Goal: Transaction & Acquisition: Obtain resource

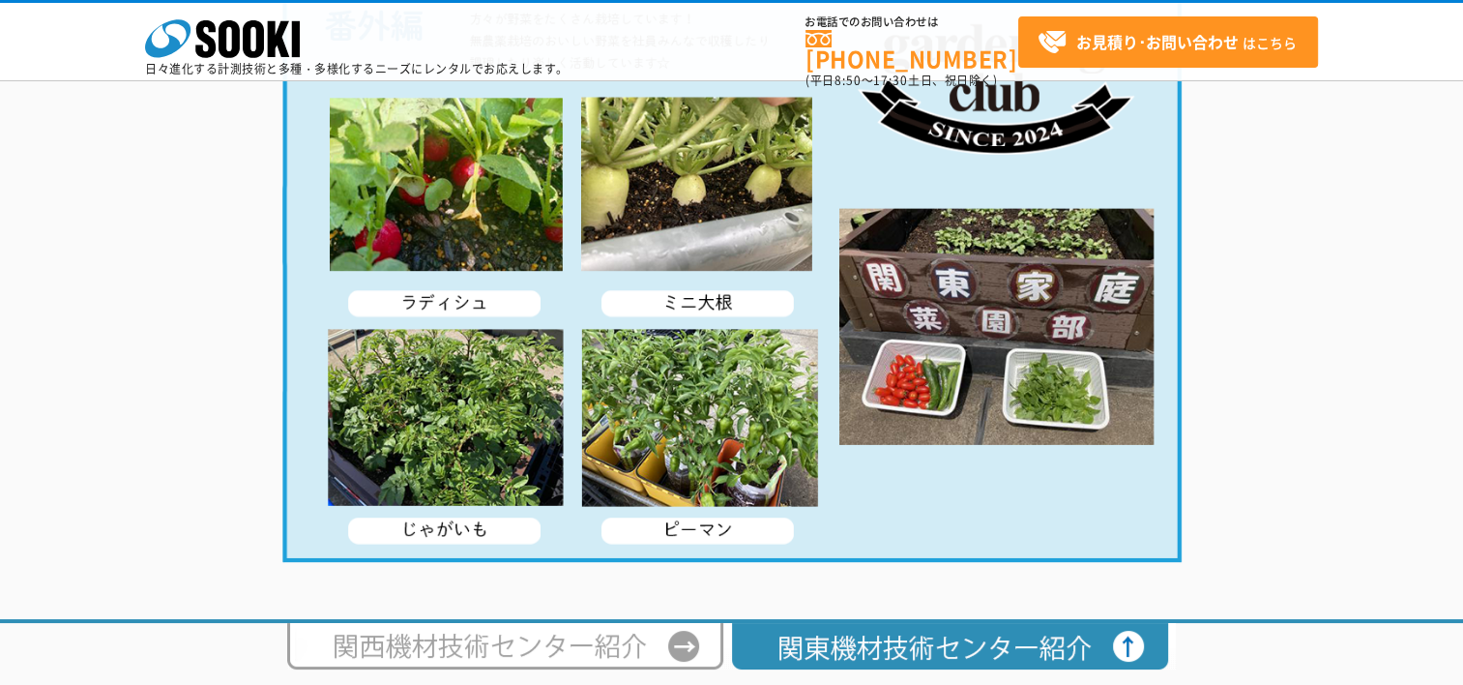
scroll to position [3847, 0]
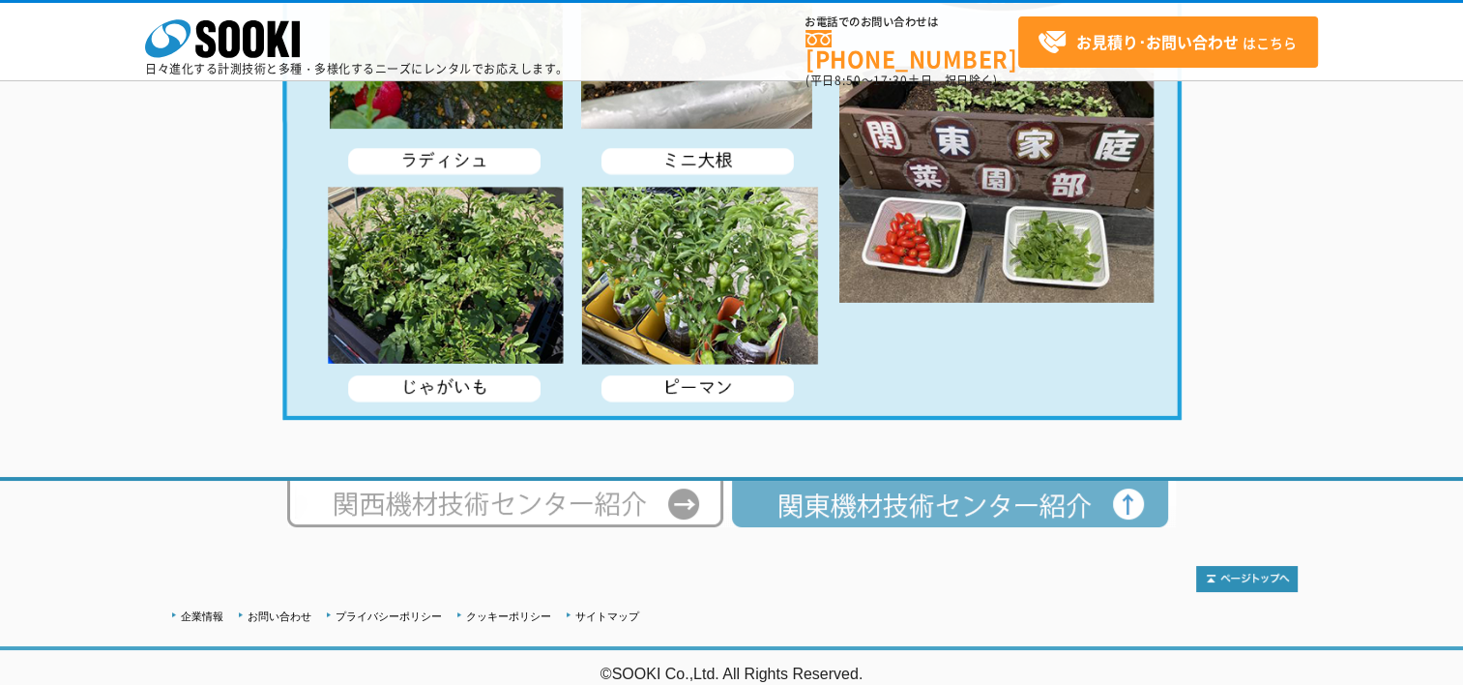
click at [896, 483] on img at bounding box center [953, 504] width 445 height 46
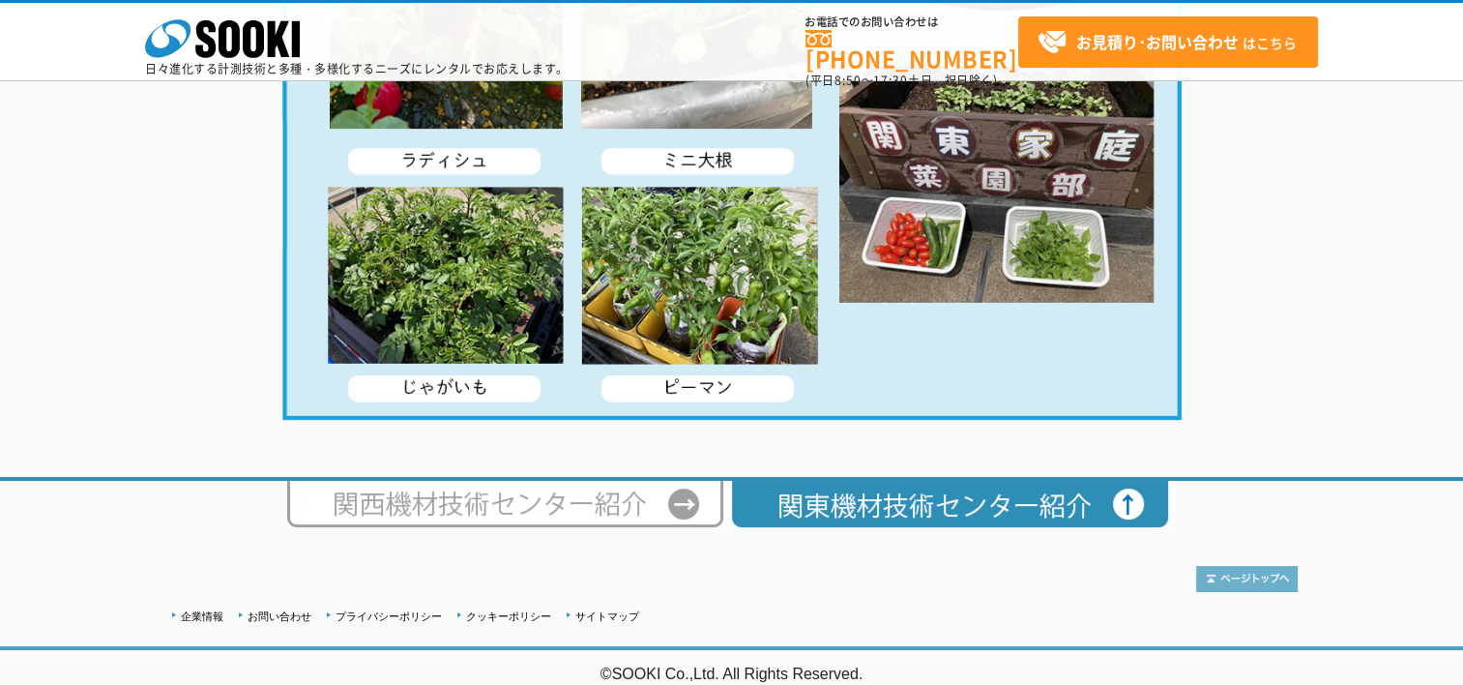
click at [1277, 572] on img at bounding box center [1247, 579] width 102 height 26
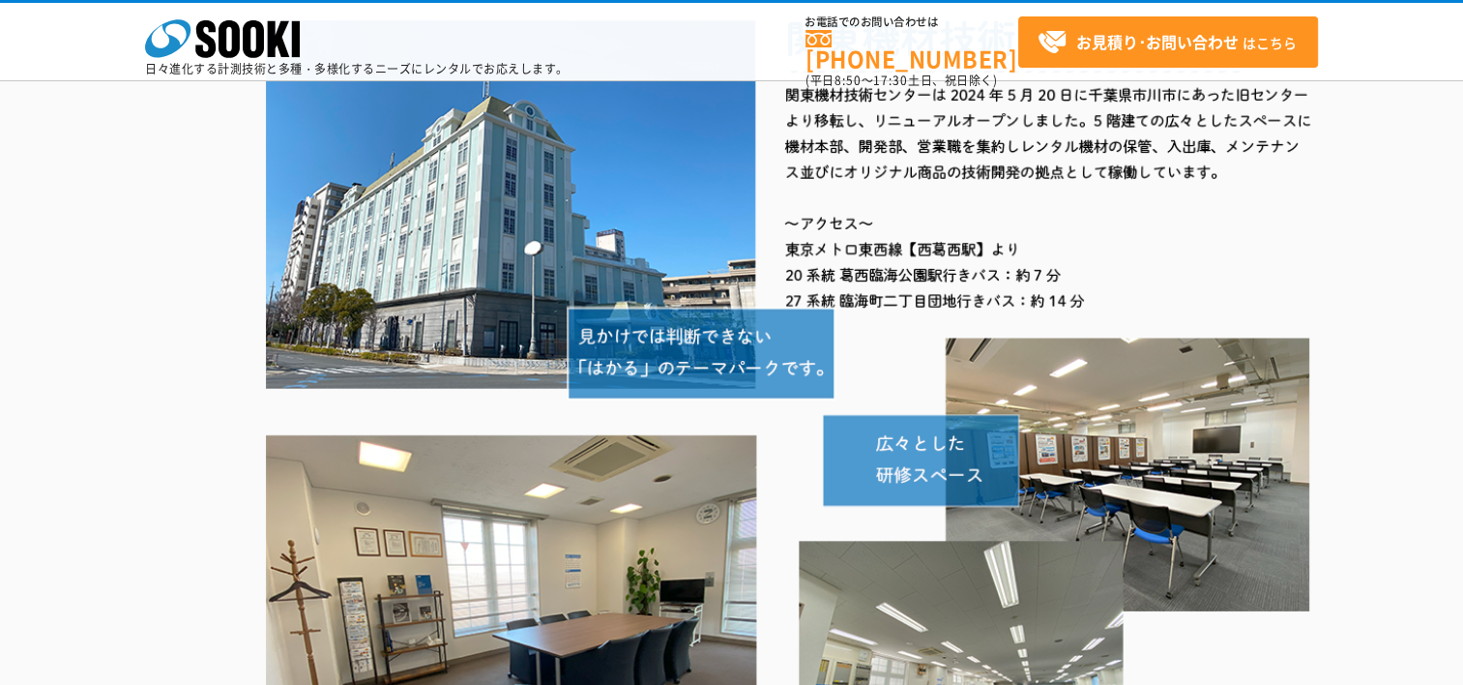
scroll to position [0, 0]
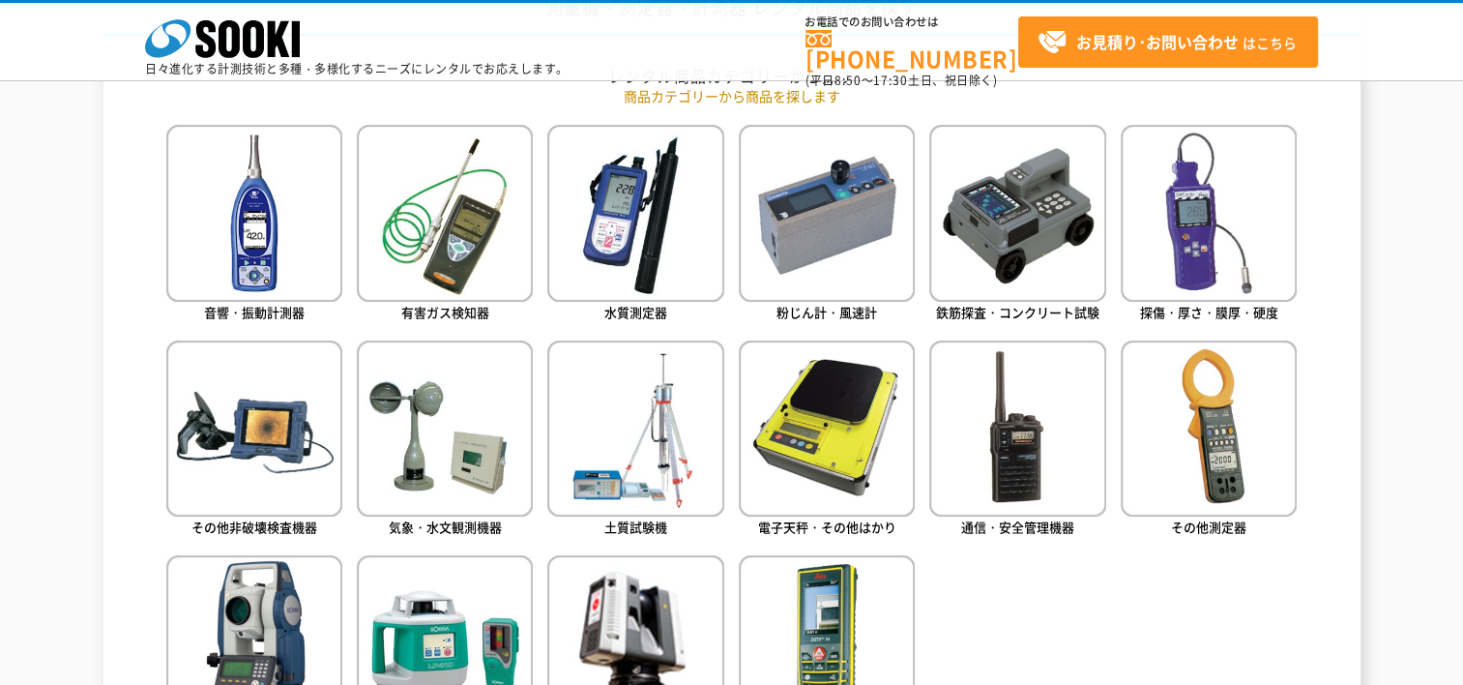
scroll to position [967, 0]
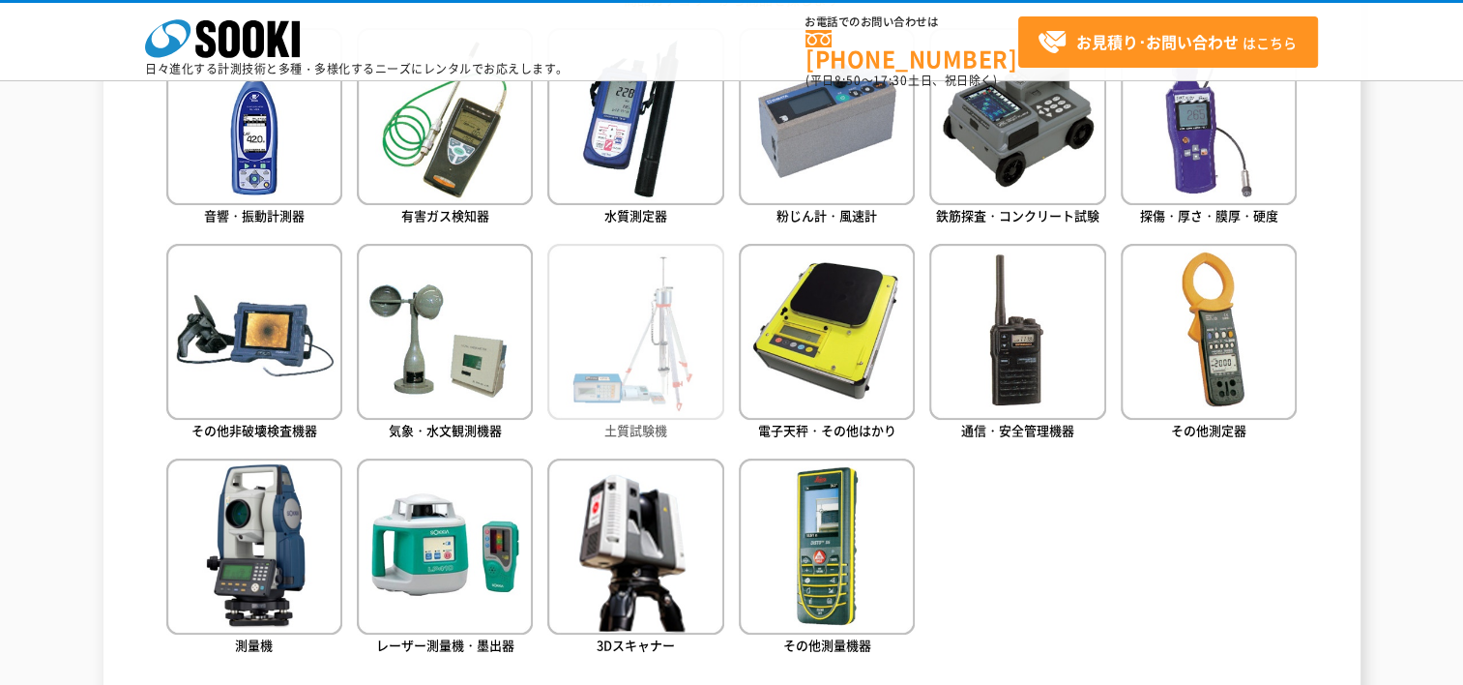
click at [633, 391] on img at bounding box center [635, 332] width 176 height 176
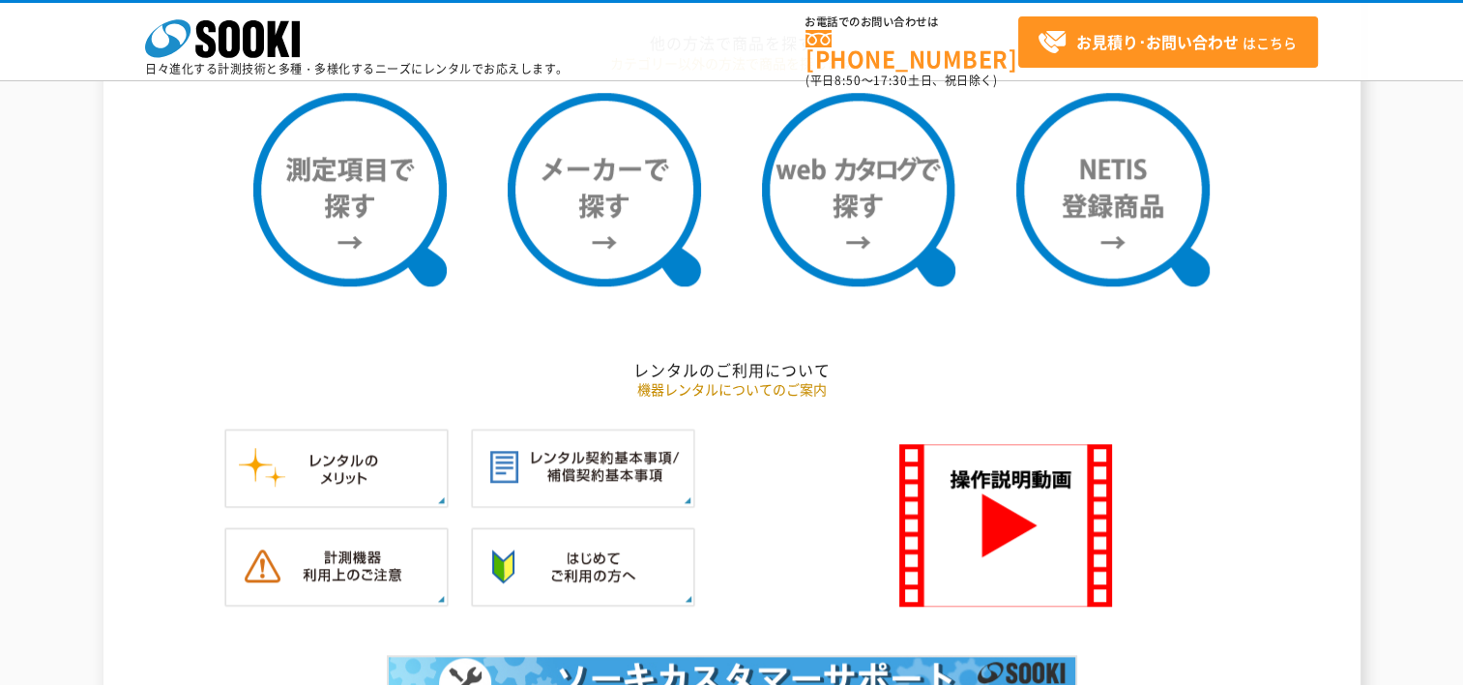
scroll to position [1644, 0]
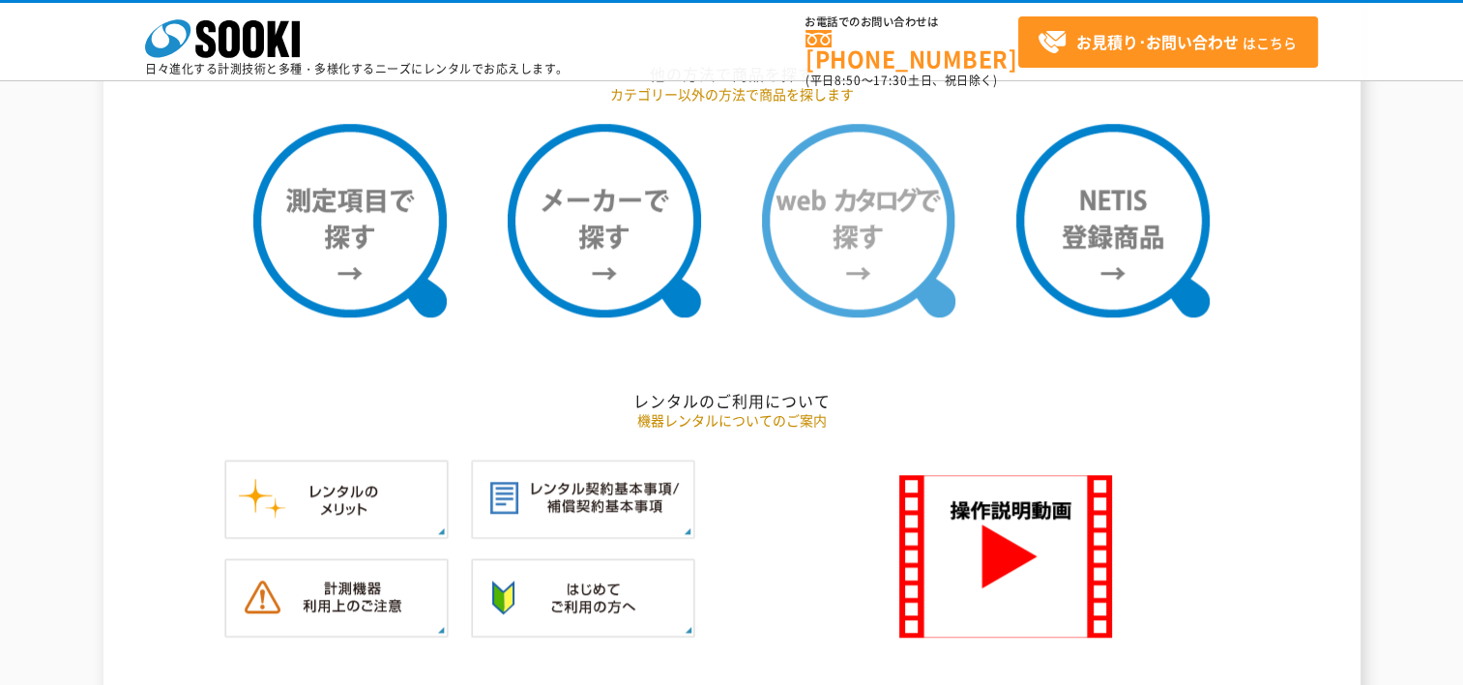
click at [861, 226] on img at bounding box center [858, 220] width 193 height 193
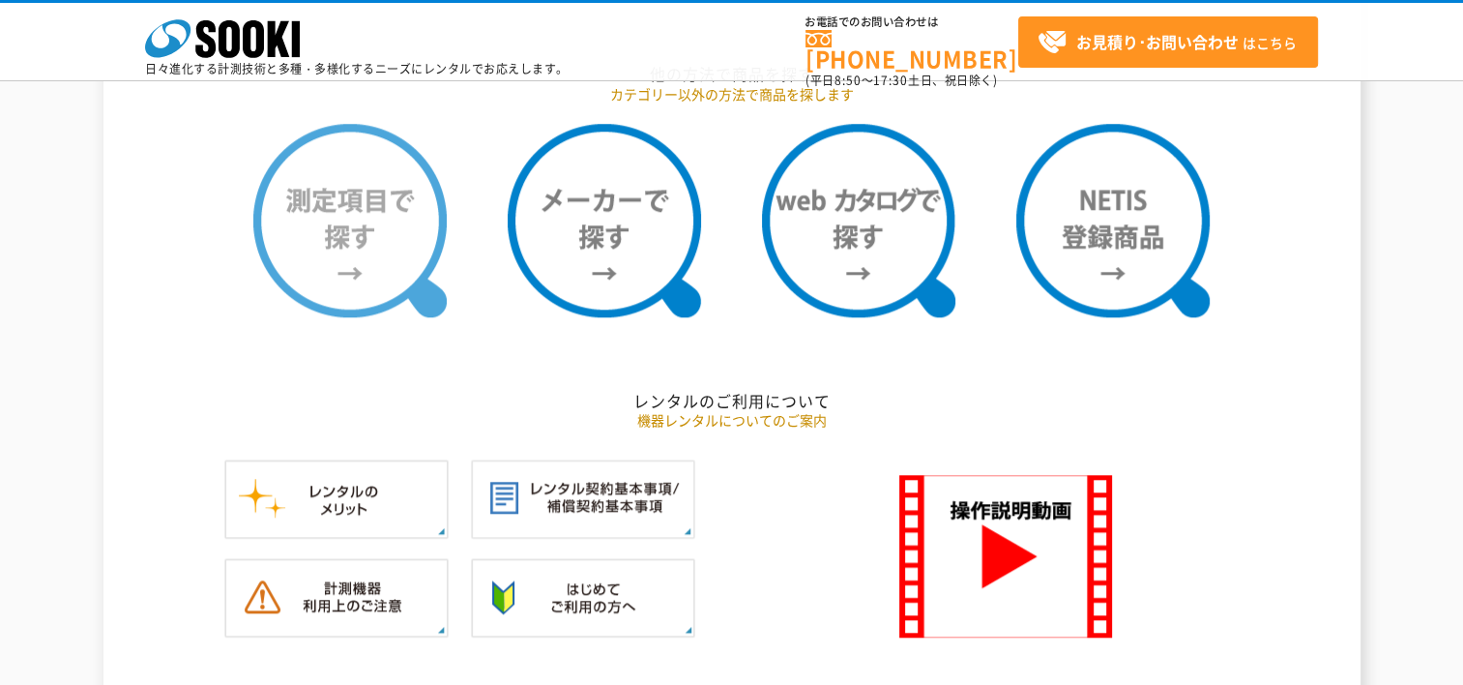
click at [334, 256] on img at bounding box center [349, 220] width 193 height 193
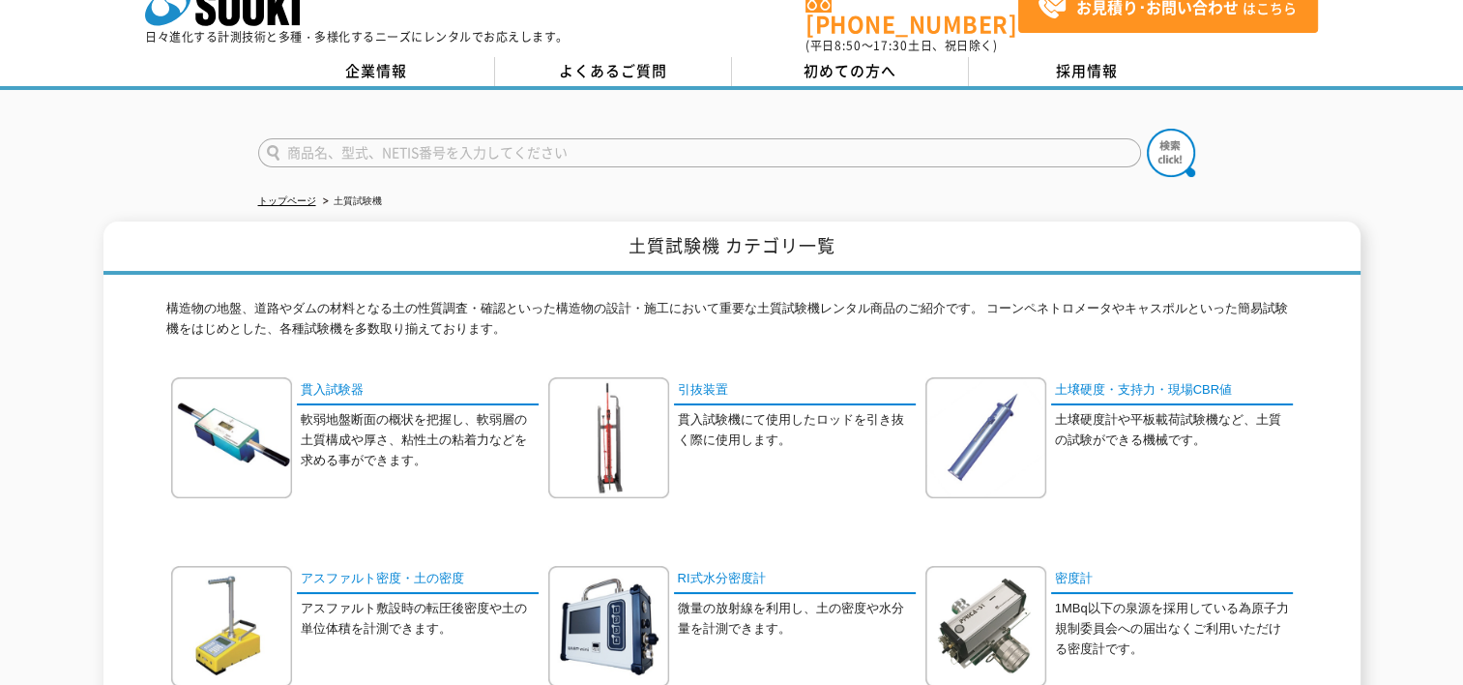
scroll to position [4, 0]
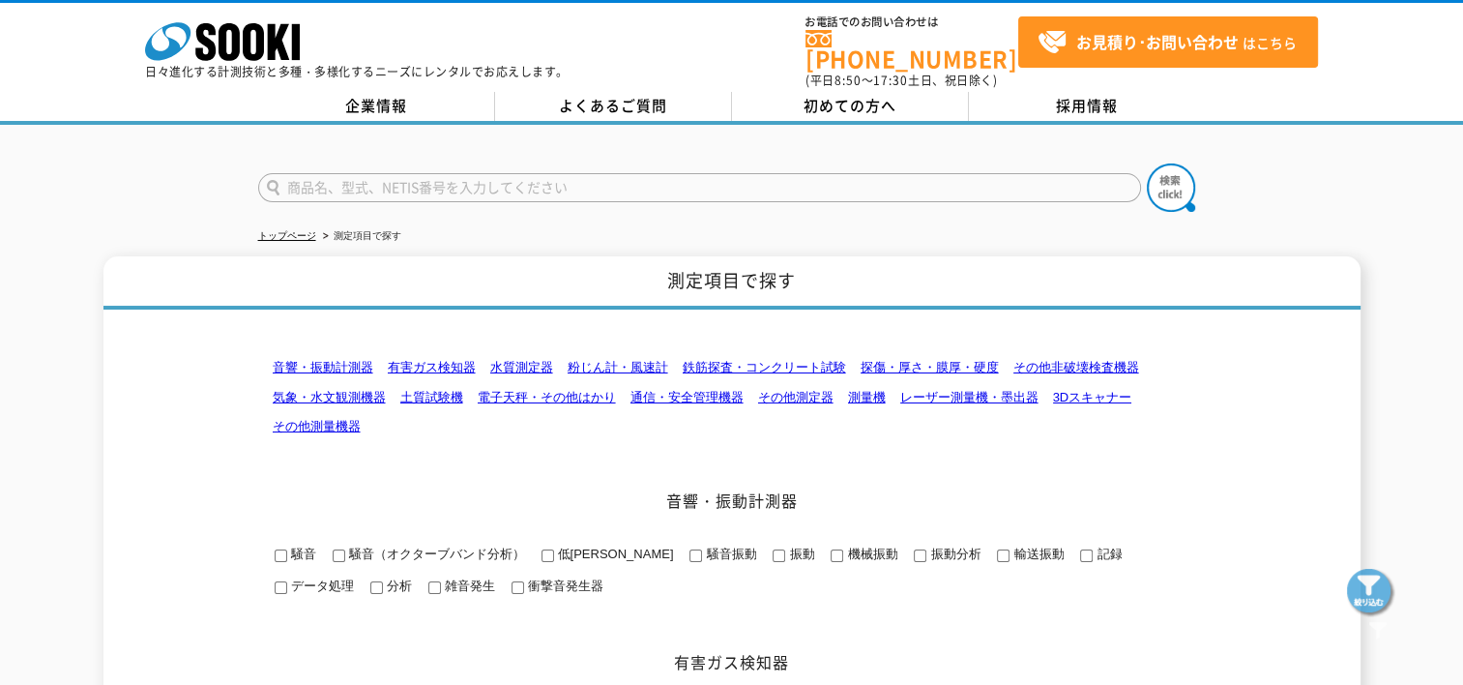
click at [452, 390] on link "土質試験機" at bounding box center [431, 397] width 63 height 15
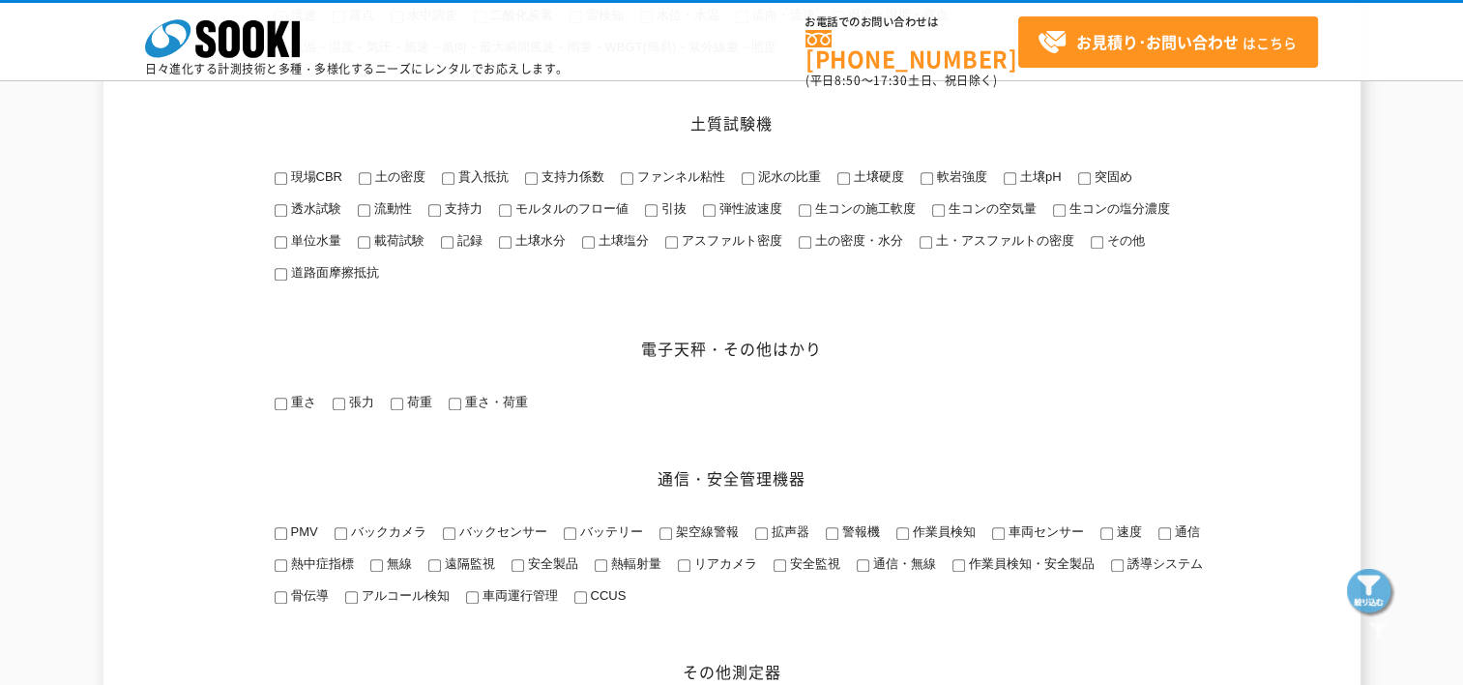
scroll to position [1899, 0]
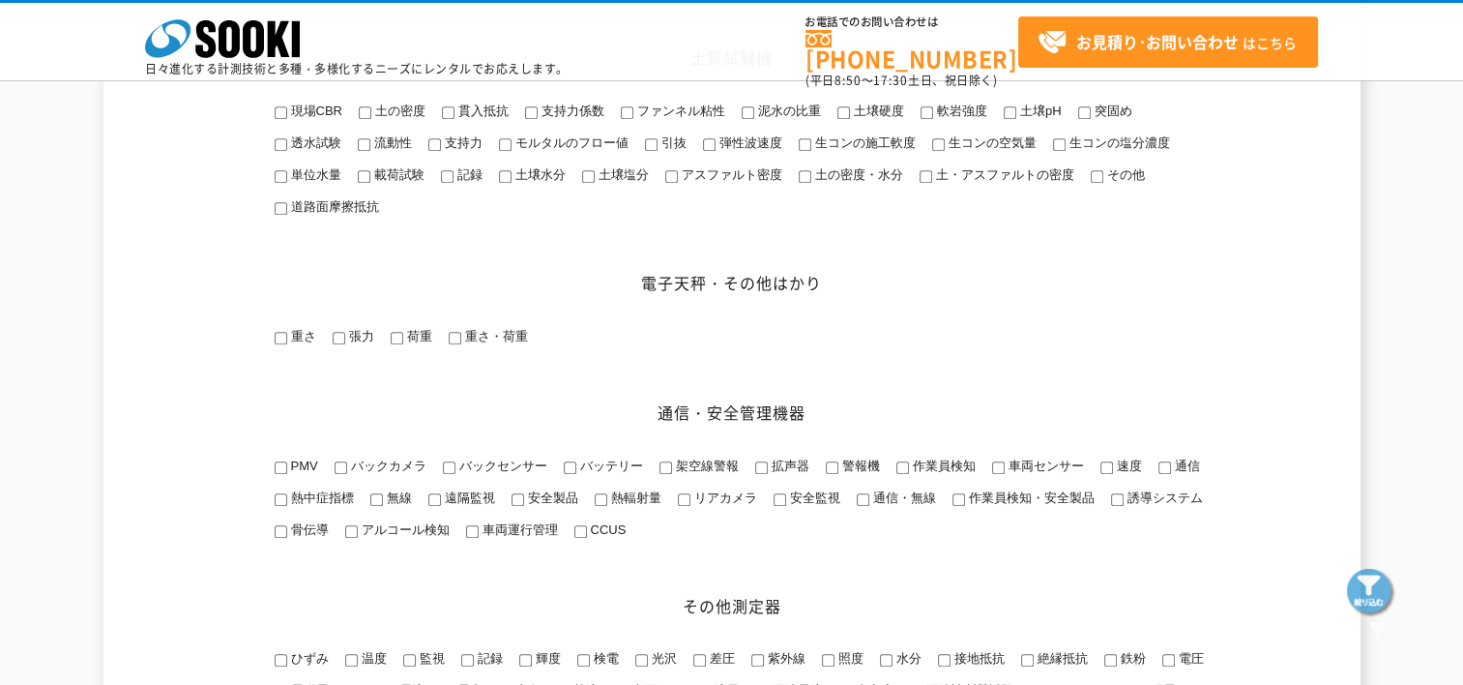
click at [1083, 119] on input "突固め" at bounding box center [1084, 112] width 13 height 13
checkbox input "true"
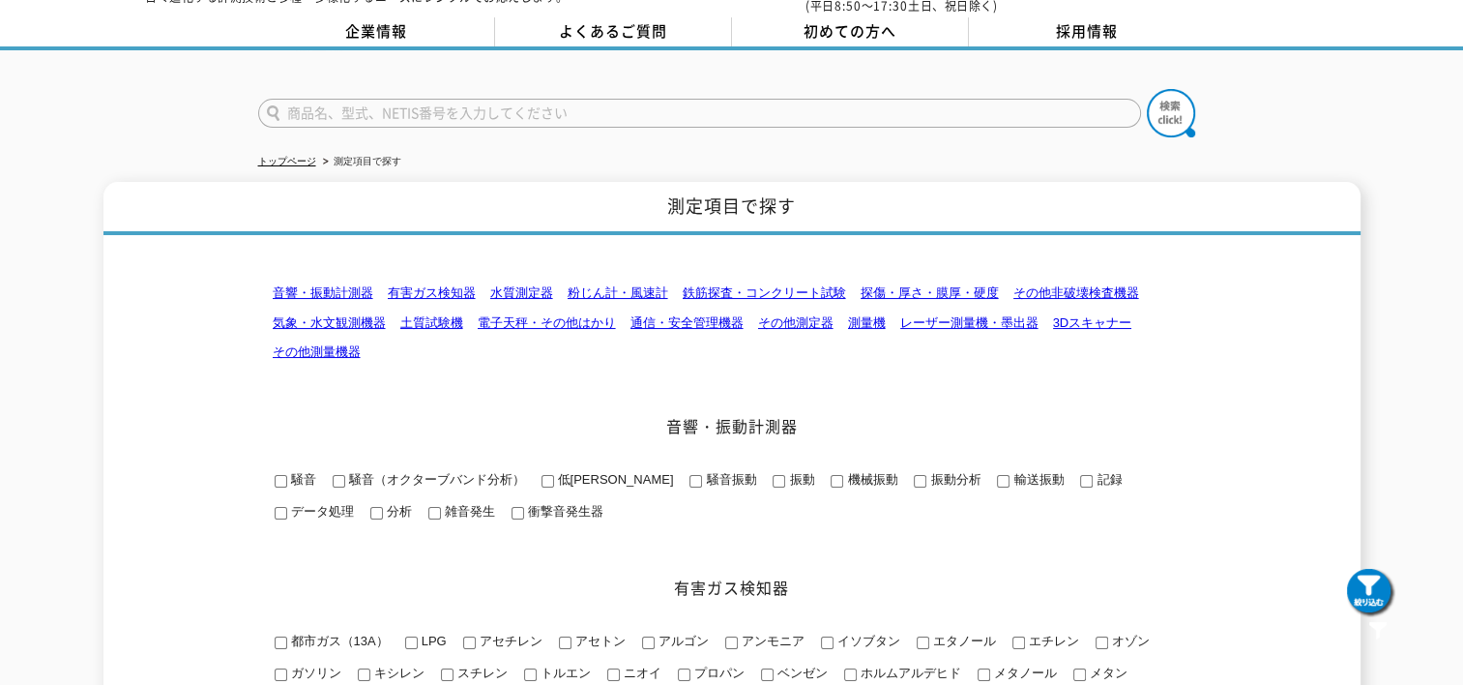
scroll to position [0, 0]
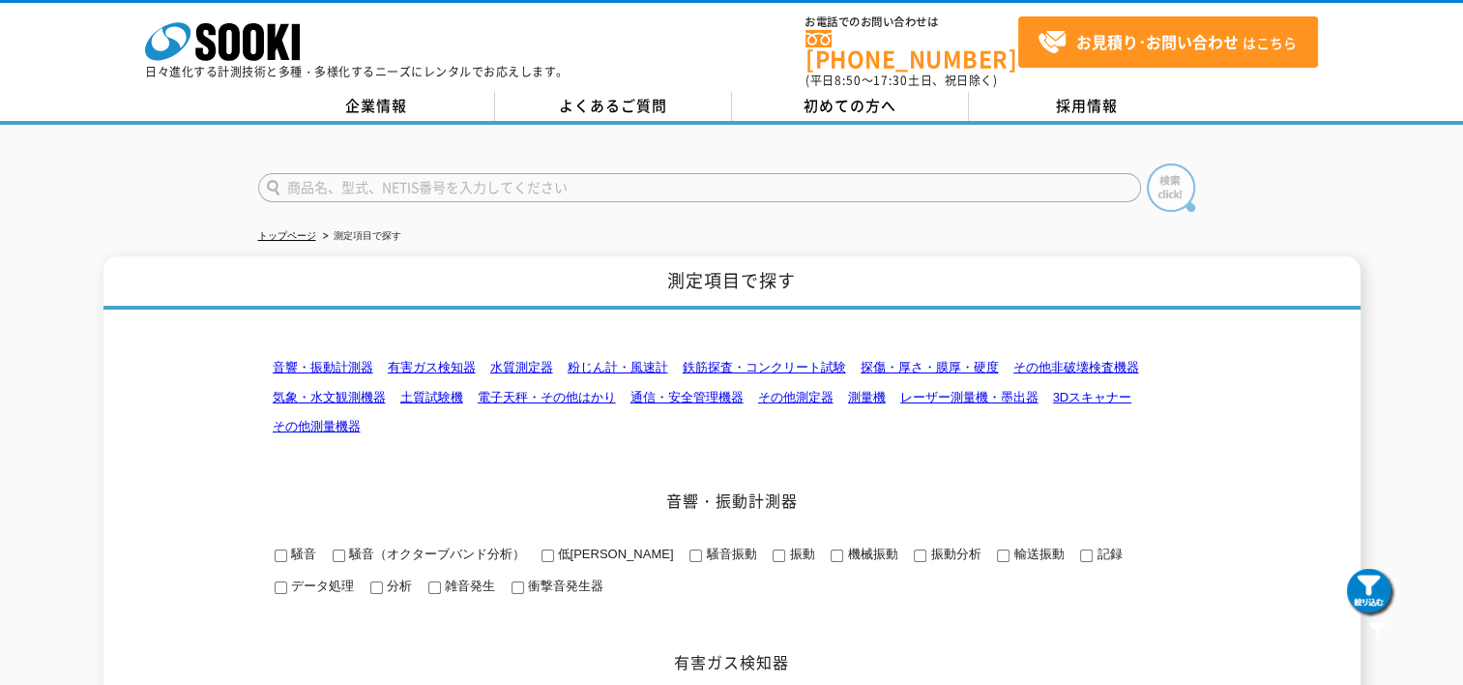
click at [1168, 179] on img at bounding box center [1171, 187] width 48 height 48
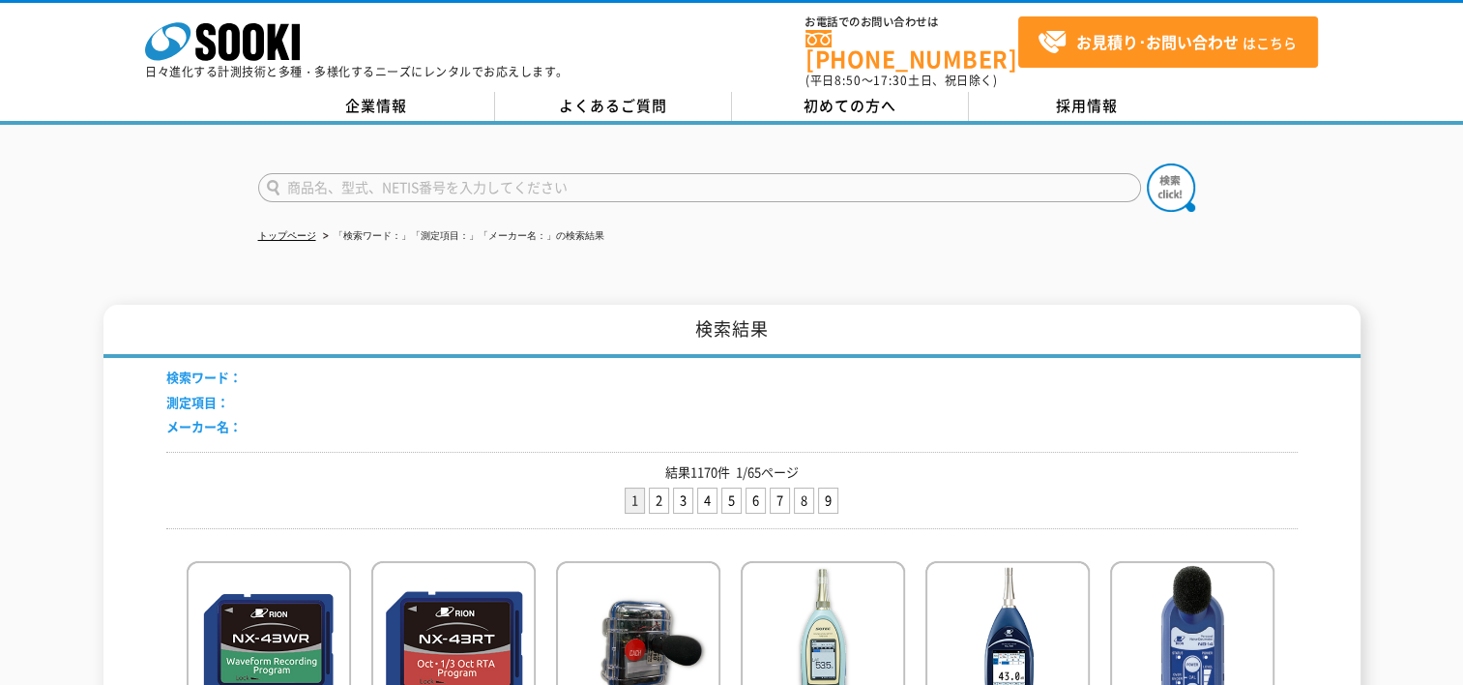
click at [348, 175] on input "text" at bounding box center [699, 187] width 883 height 29
type input "突き固め"
click at [1147, 163] on button at bounding box center [1171, 187] width 48 height 48
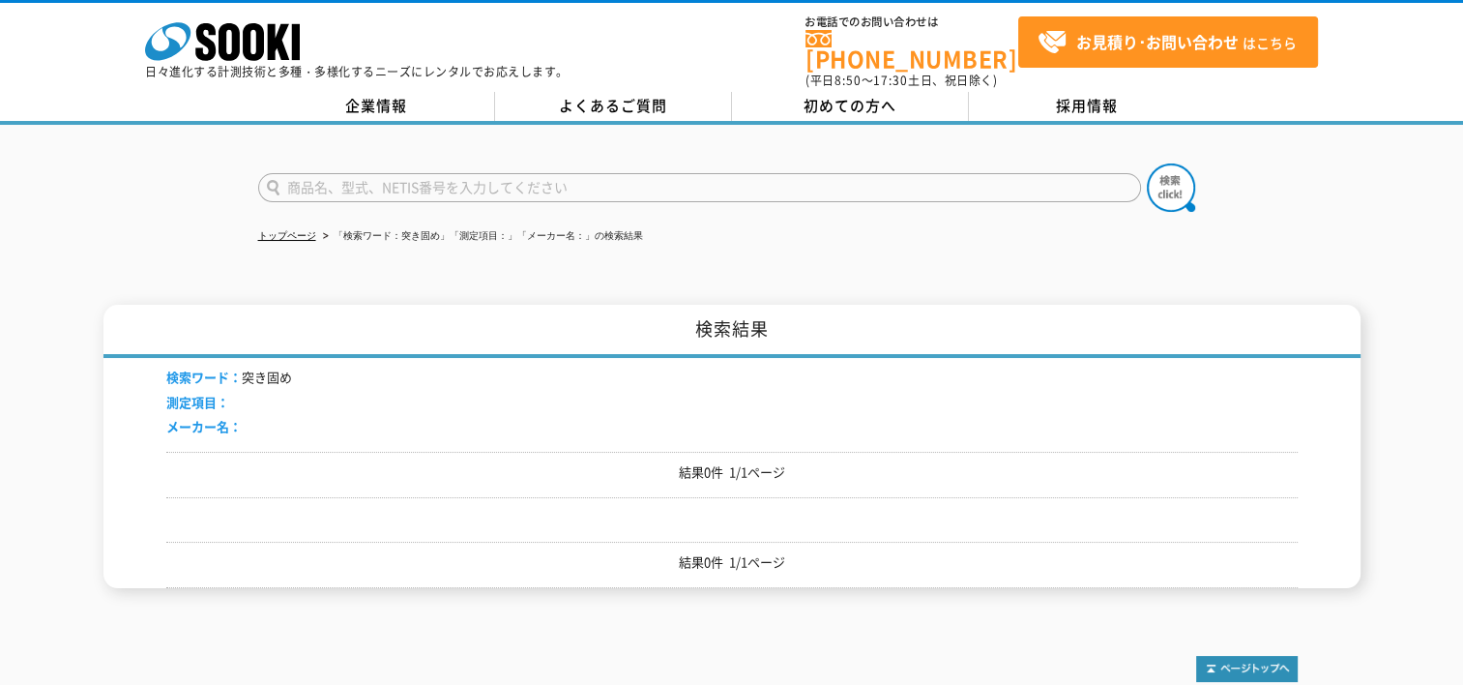
click at [598, 176] on input "text" at bounding box center [699, 187] width 883 height 29
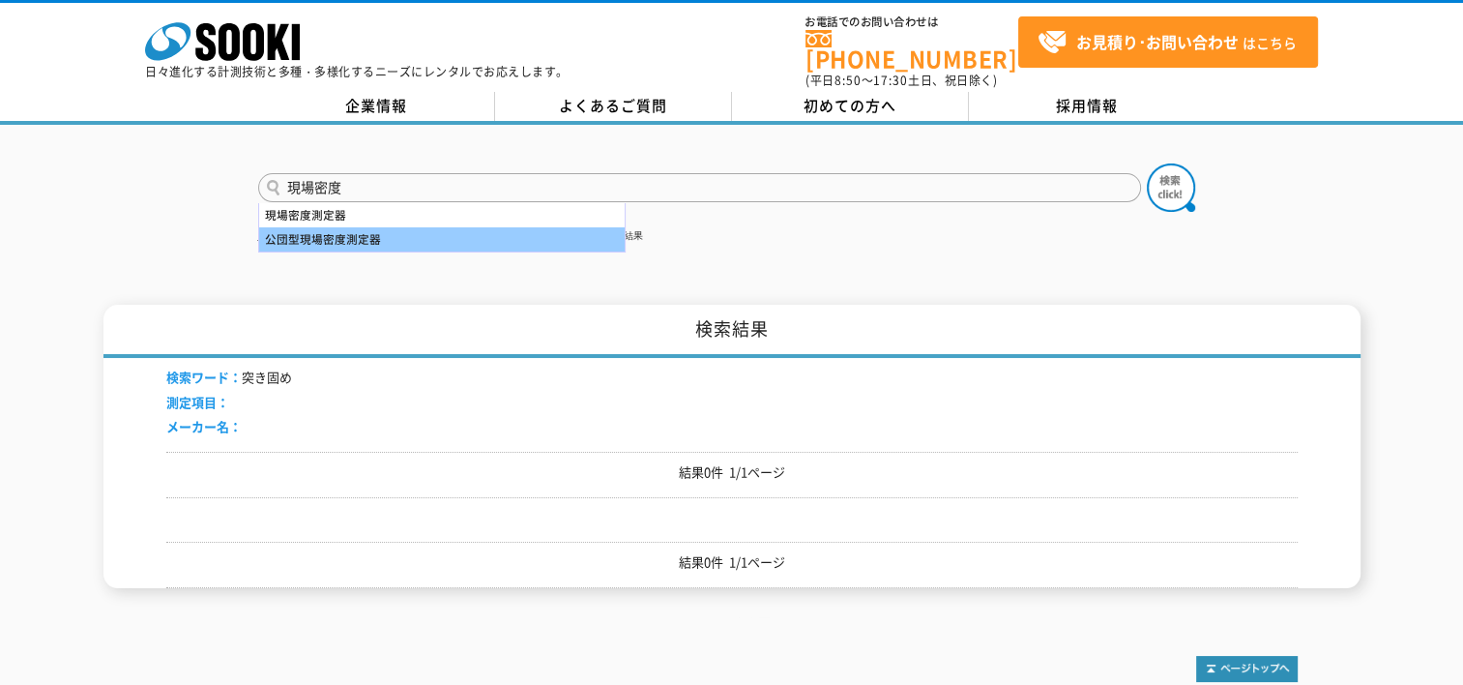
click at [340, 227] on div "公団型現場密度測定器" at bounding box center [441, 239] width 365 height 24
type input "公団型現場密度測定器"
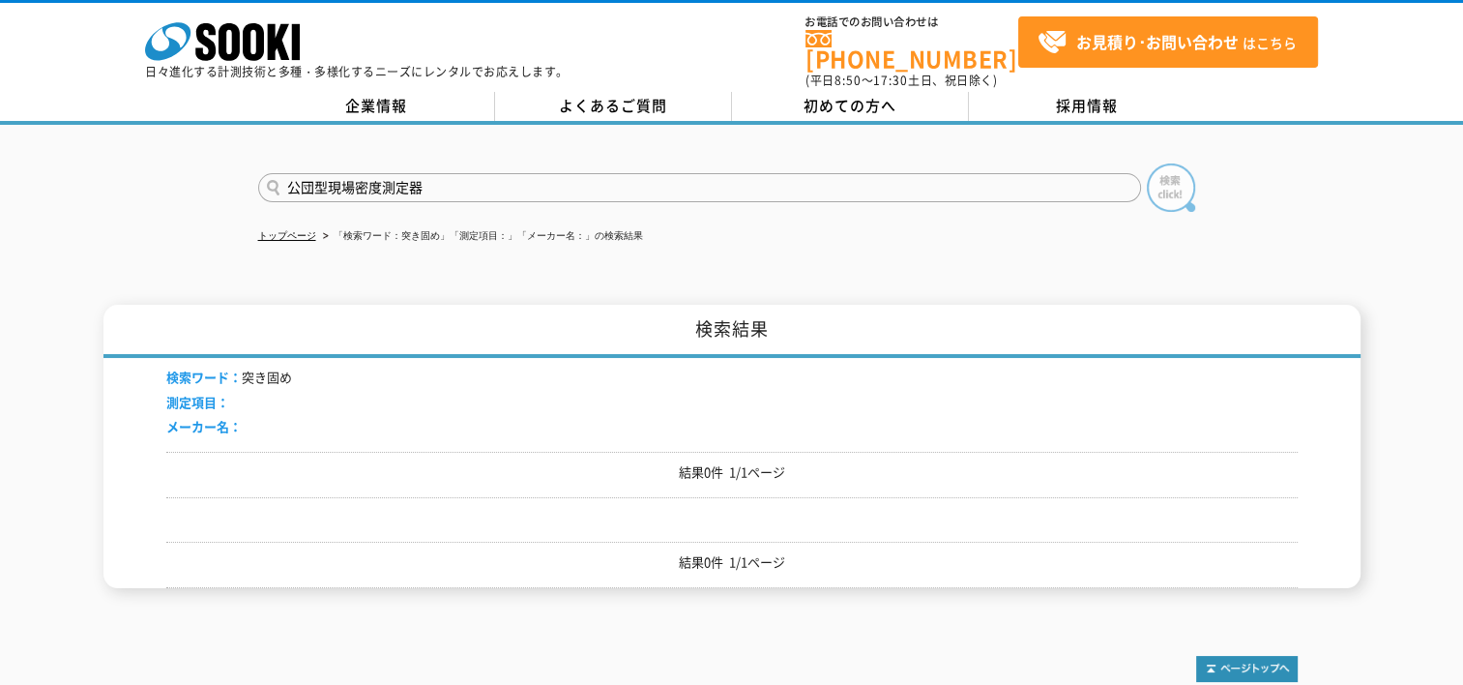
click at [1163, 165] on img at bounding box center [1171, 187] width 48 height 48
click at [555, 173] on input "text" at bounding box center [699, 187] width 883 height 29
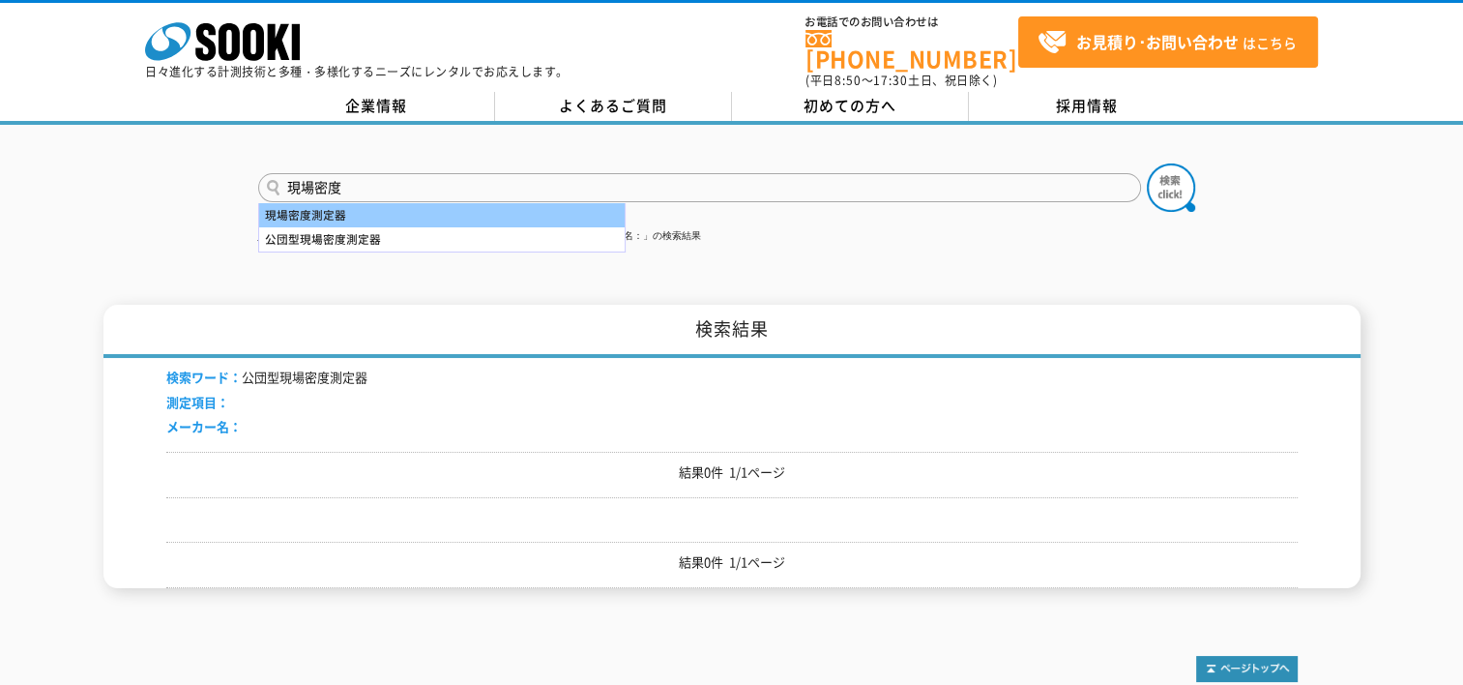
click at [327, 203] on div "現場密度測定器" at bounding box center [441, 215] width 365 height 24
type input "現場密度測定器"
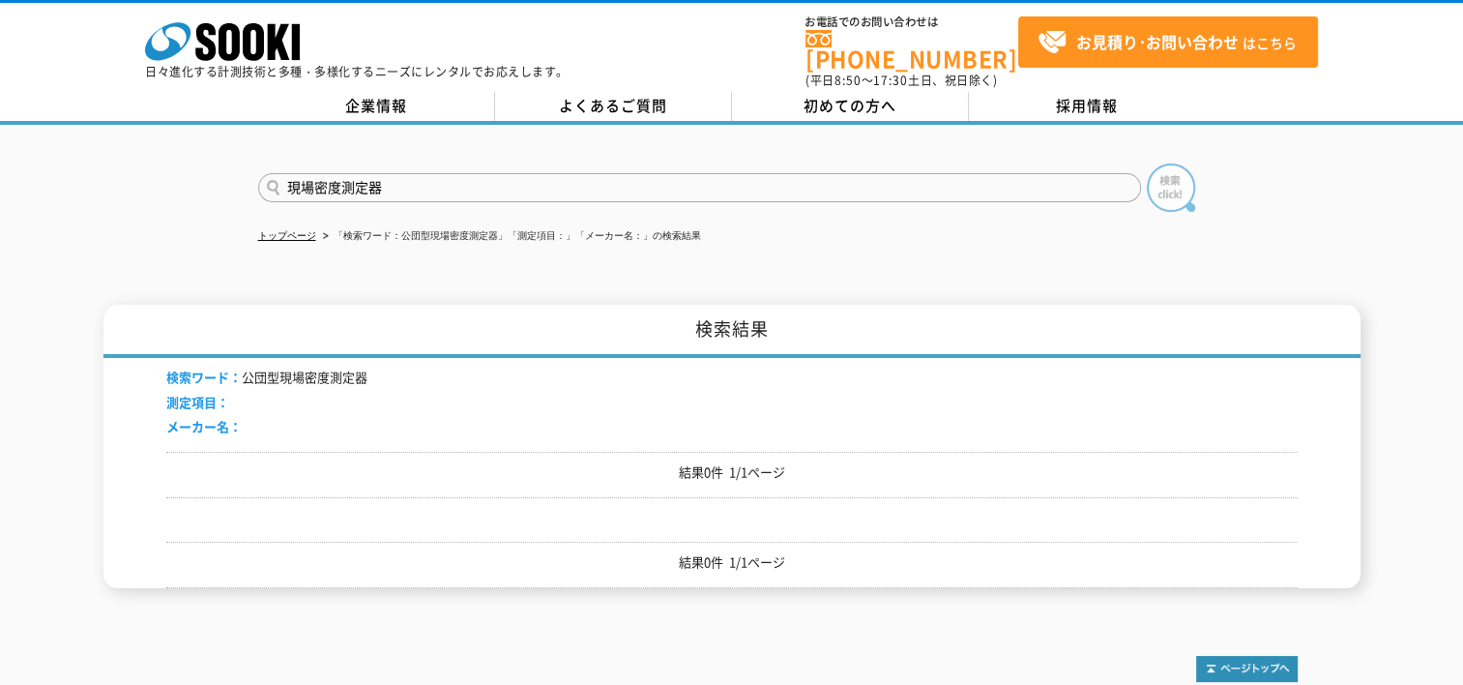
click at [1163, 178] on img at bounding box center [1171, 187] width 48 height 48
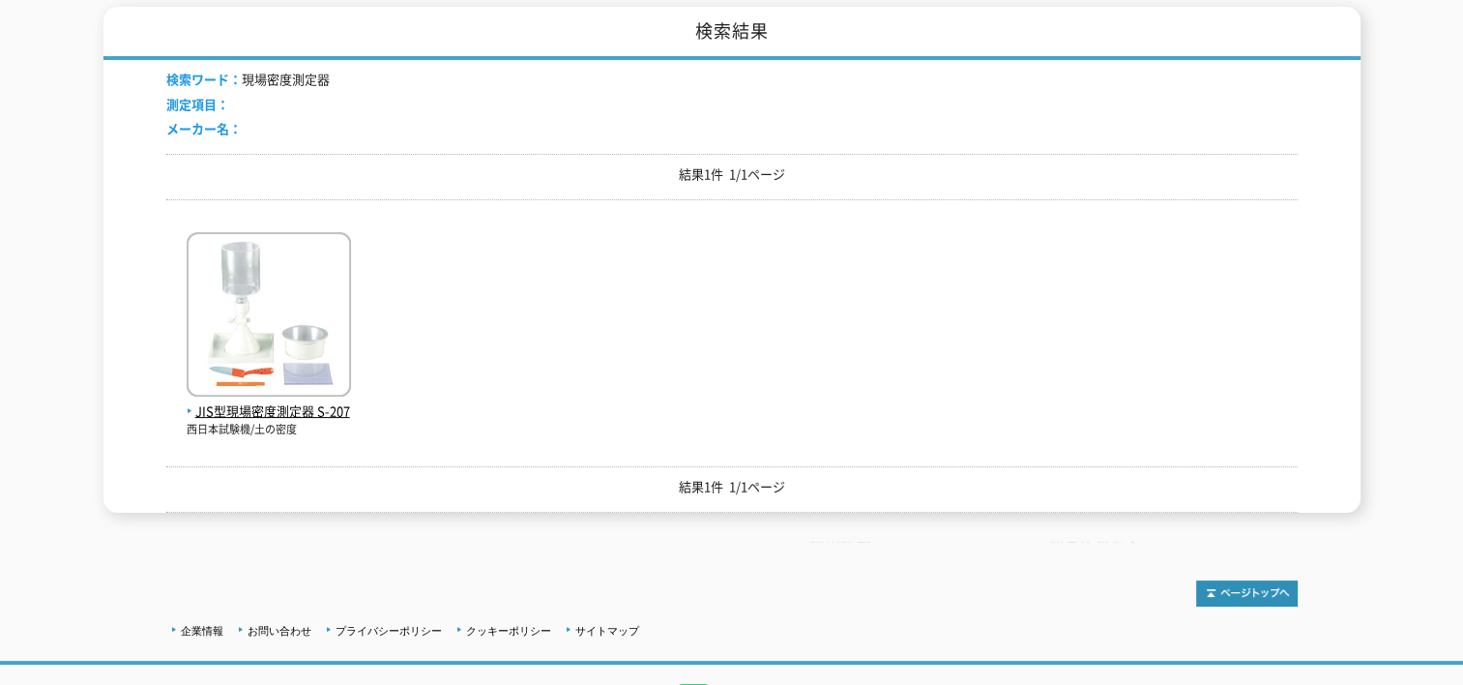
scroll to position [387, 0]
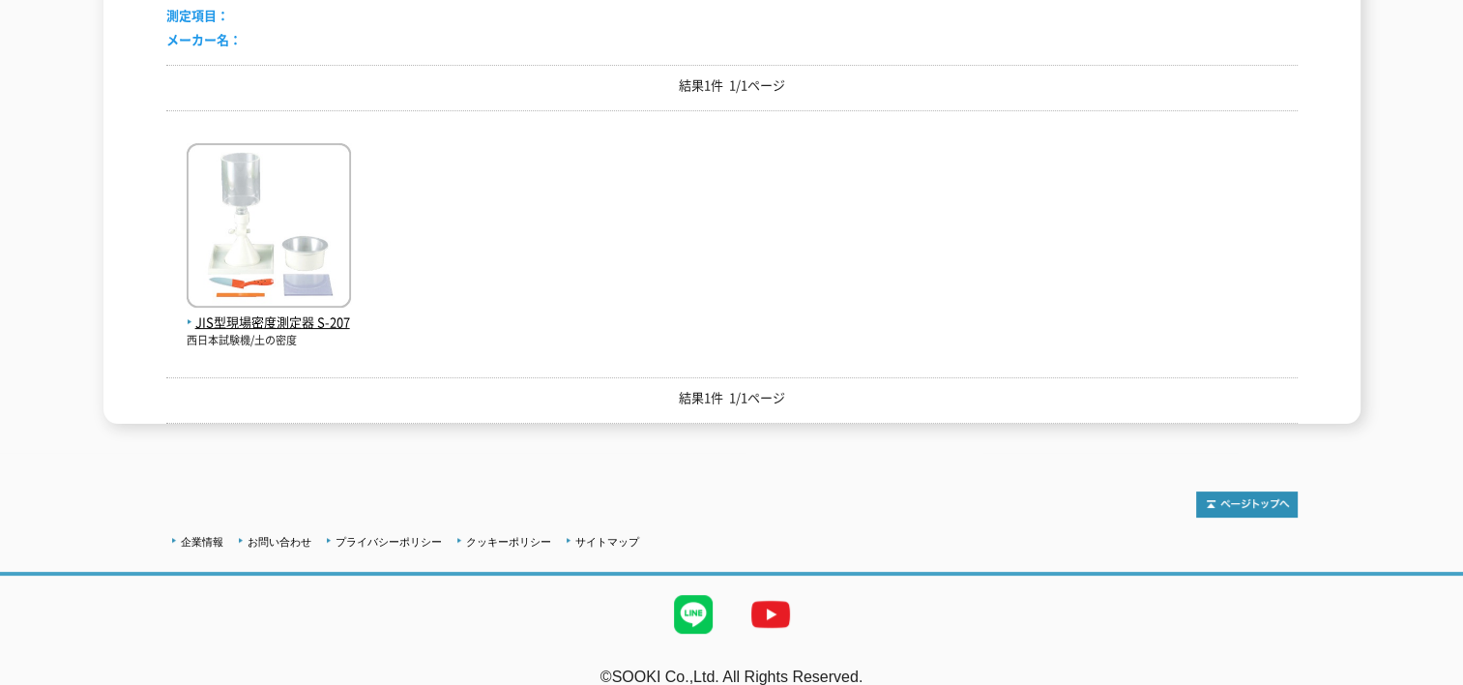
click at [552, 303] on div "JIS型現場密度測定器 S-207 西日本試験機/土の密度" at bounding box center [731, 237] width 1131 height 222
click at [261, 259] on img at bounding box center [269, 227] width 164 height 169
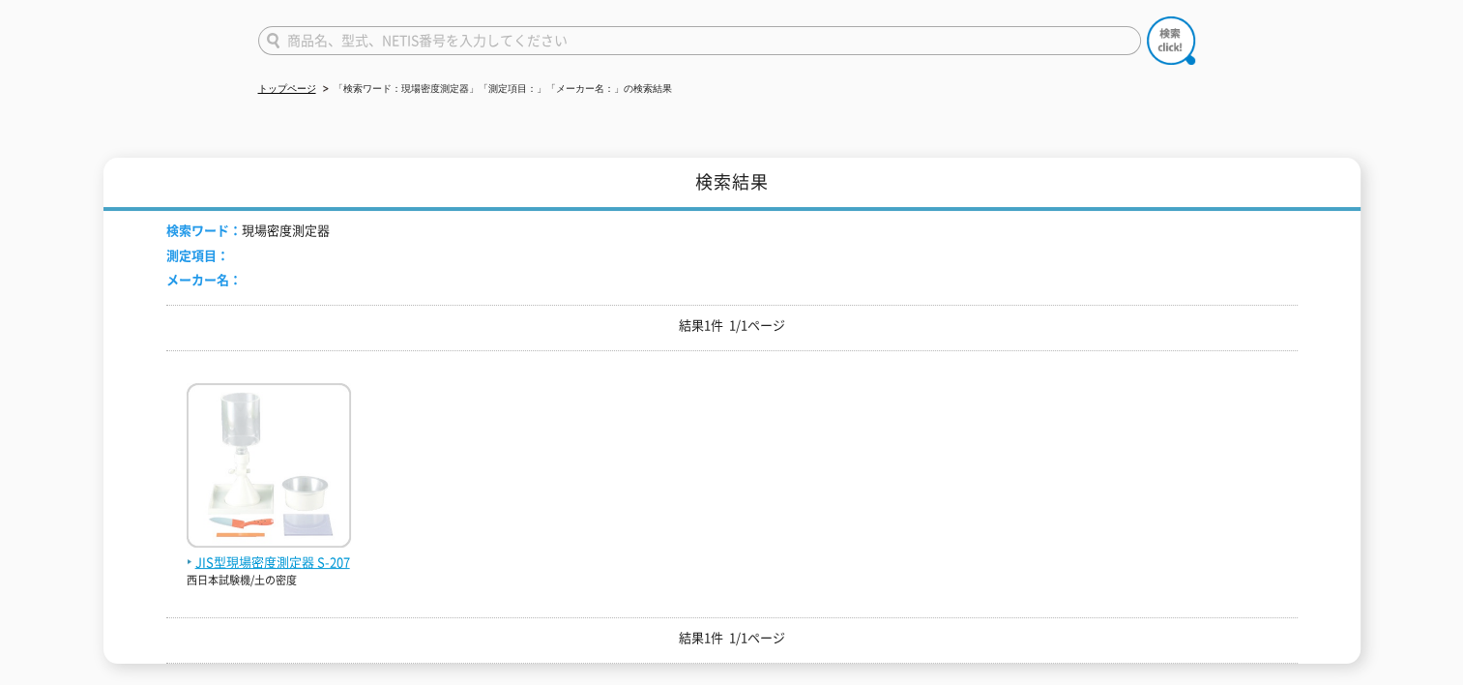
scroll to position [0, 0]
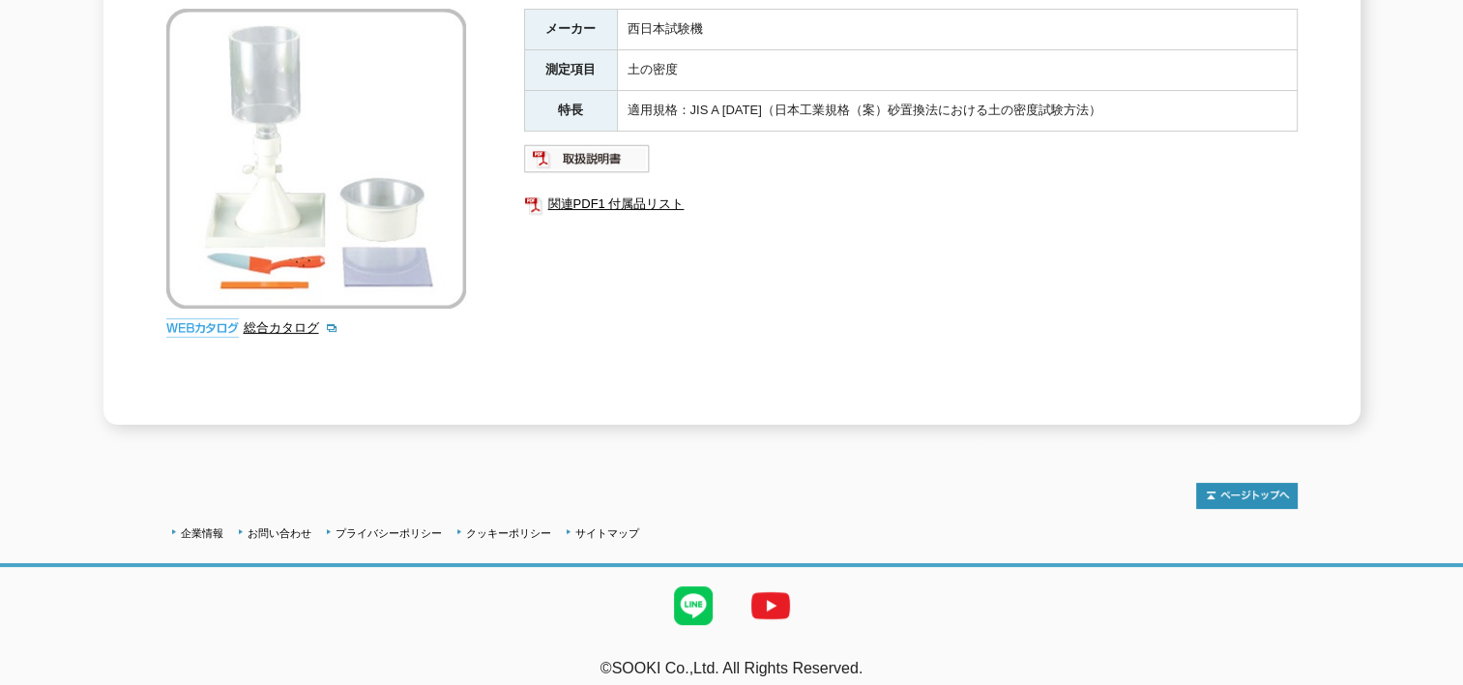
scroll to position [393, 0]
